Goal: Use online tool/utility: Utilize a website feature to perform a specific function

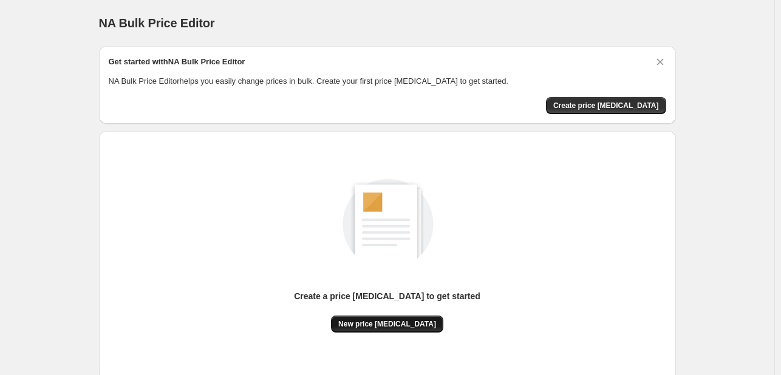
click at [386, 323] on span "New price [MEDICAL_DATA]" at bounding box center [387, 324] width 98 height 10
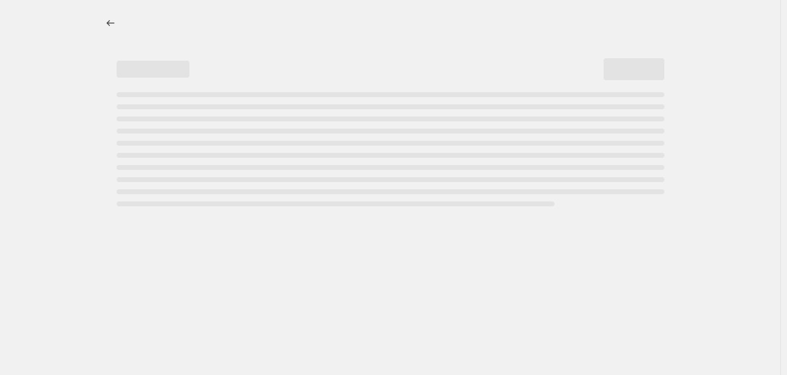
select select "percentage"
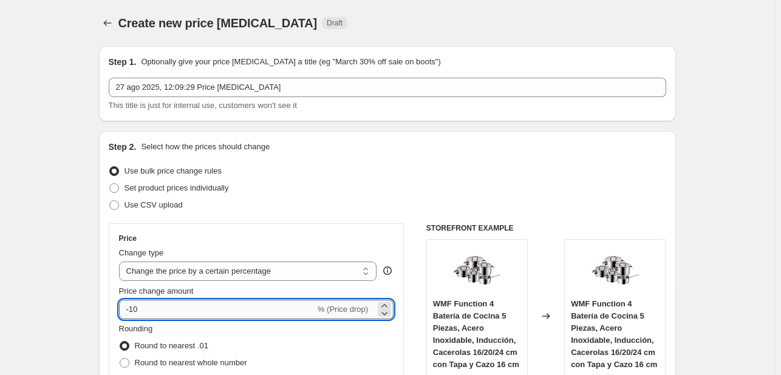
click at [214, 309] on input "-10" at bounding box center [217, 309] width 196 height 19
type input "-1"
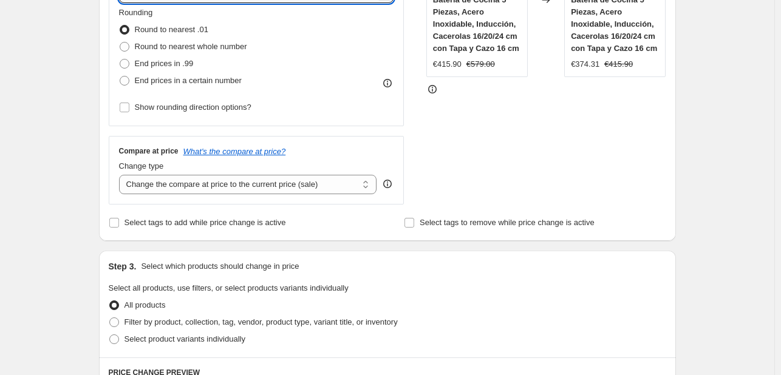
scroll to position [299, 0]
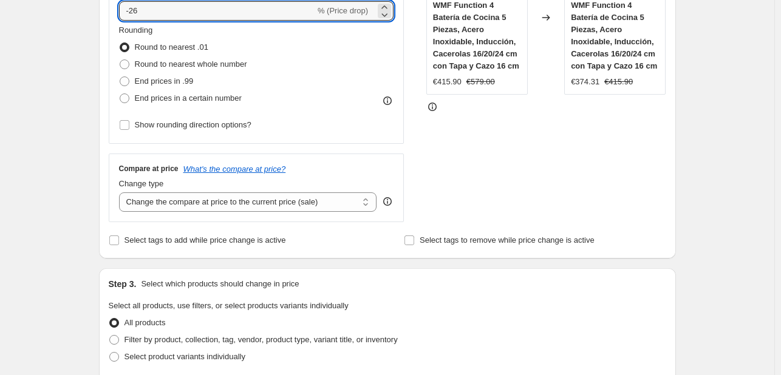
type input "-2"
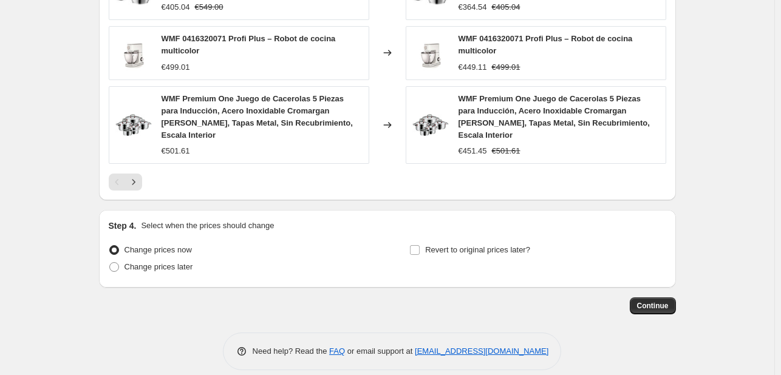
scroll to position [906, 0]
type input "-35"
click at [653, 301] on span "Continue" at bounding box center [653, 306] width 32 height 10
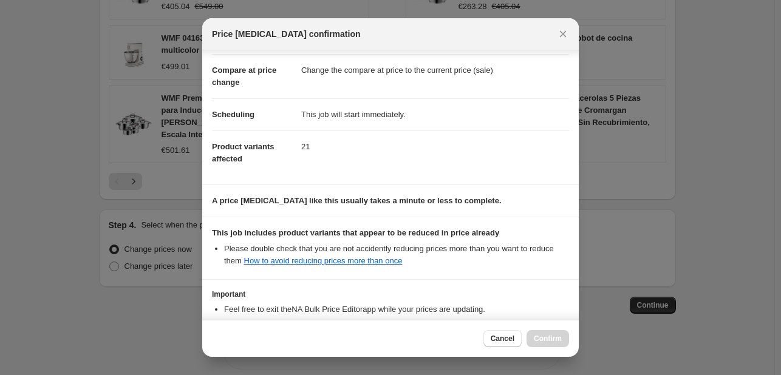
scroll to position [135, 0]
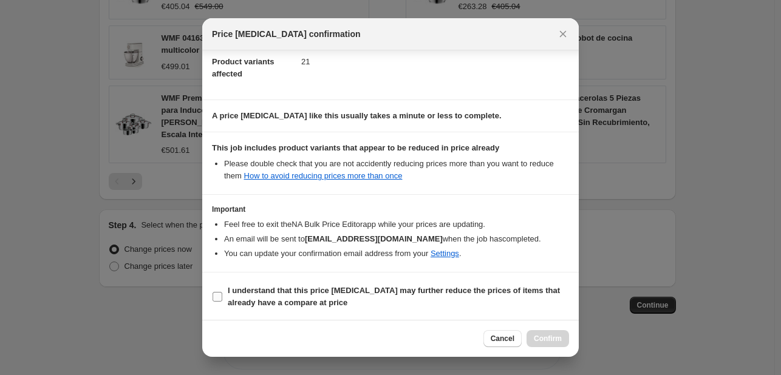
click at [231, 295] on span "I understand that this price [MEDICAL_DATA] may further reduce the prices of it…" at bounding box center [398, 297] width 341 height 24
click at [222, 295] on input "I understand that this price [MEDICAL_DATA] may further reduce the prices of it…" at bounding box center [217, 297] width 10 height 10
checkbox input "true"
click at [556, 337] on span "Confirm" at bounding box center [548, 339] width 28 height 10
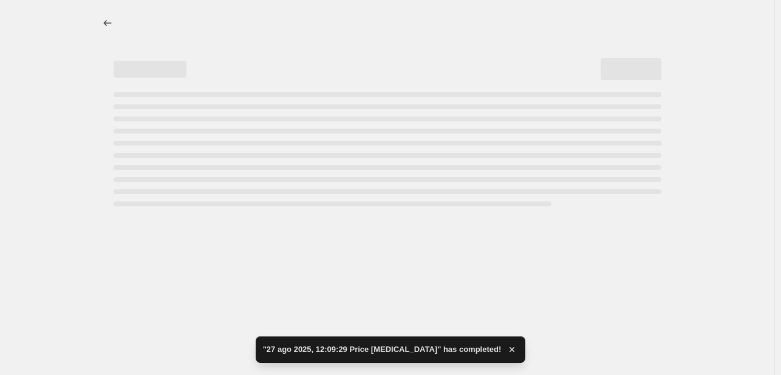
select select "percentage"
